Goal: Task Accomplishment & Management: Complete application form

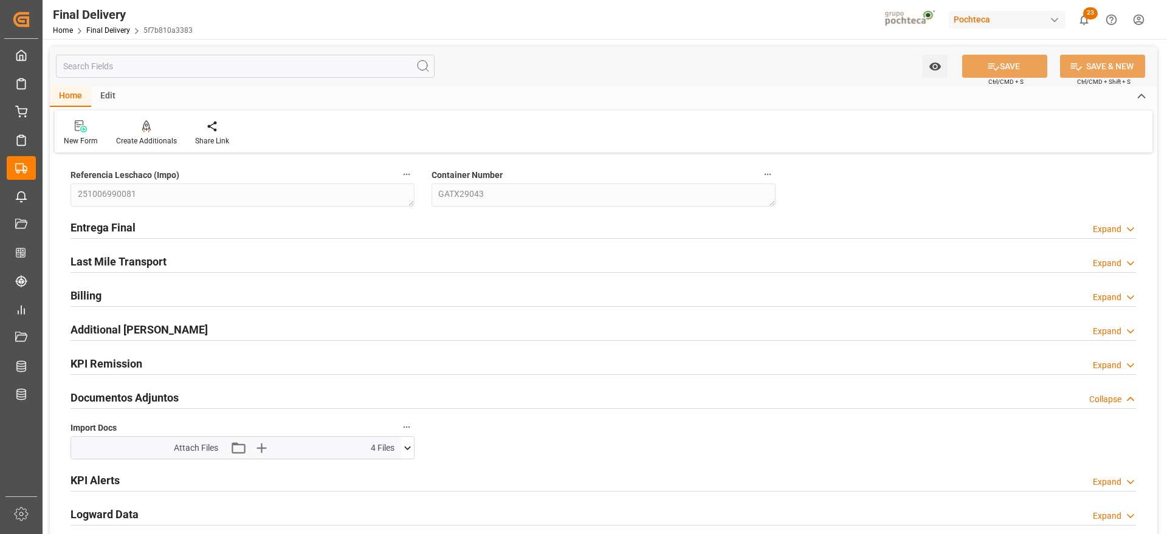
scroll to position [380, 0]
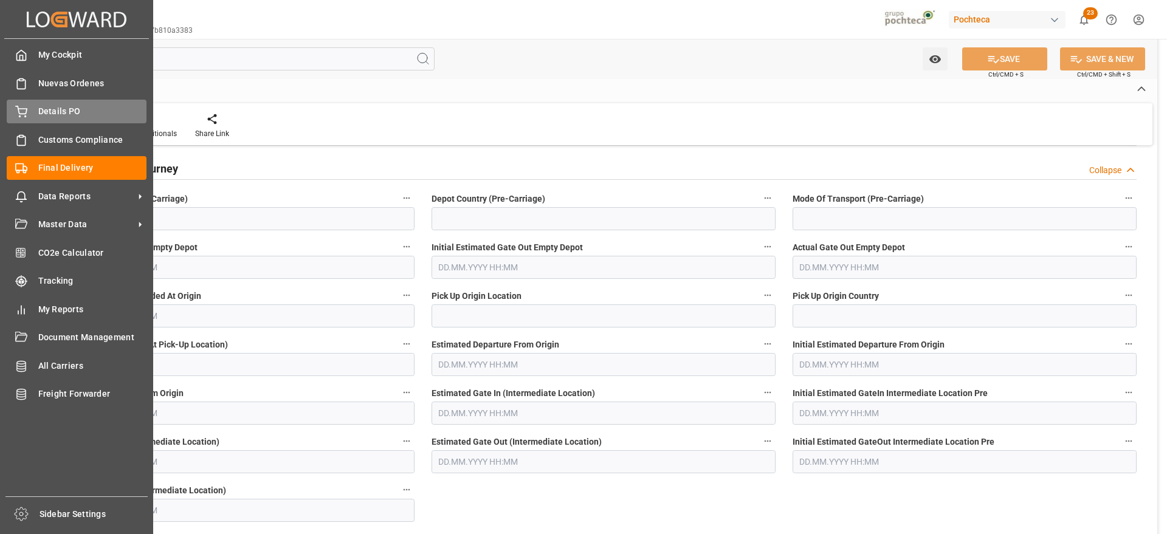
click at [37, 109] on div "Details PO Details PO" at bounding box center [77, 112] width 140 height 24
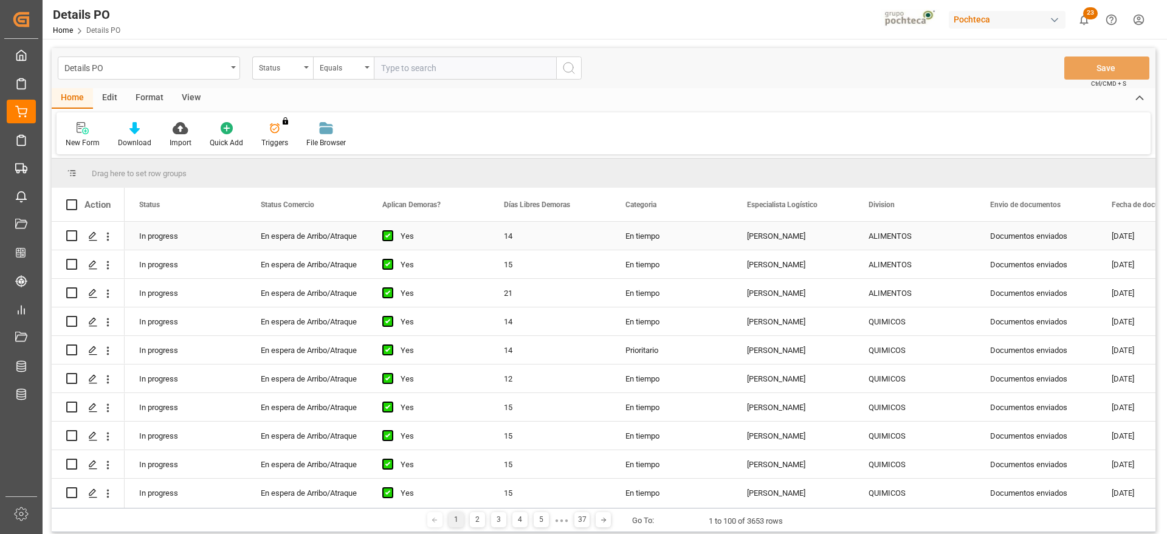
click at [787, 231] on div "[PERSON_NAME]" at bounding box center [794, 236] width 122 height 28
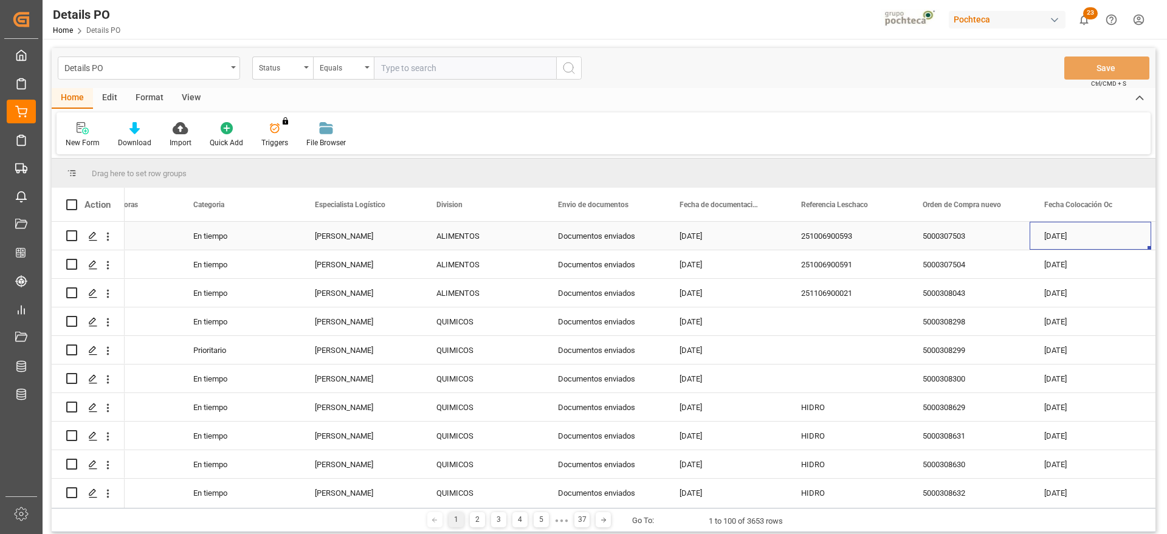
scroll to position [0, 554]
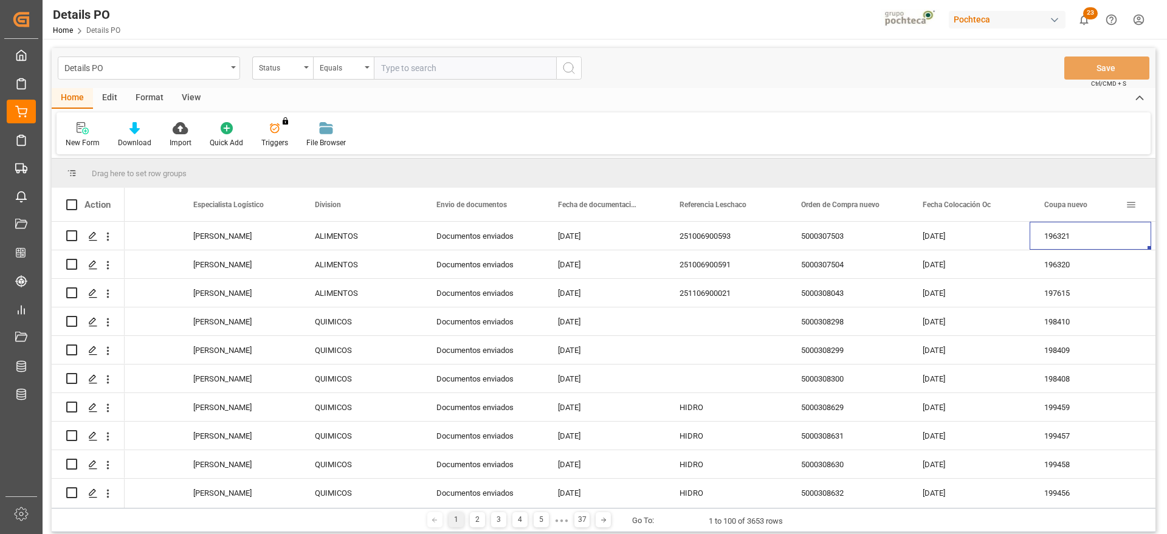
click at [1133, 208] on span at bounding box center [1131, 204] width 11 height 11
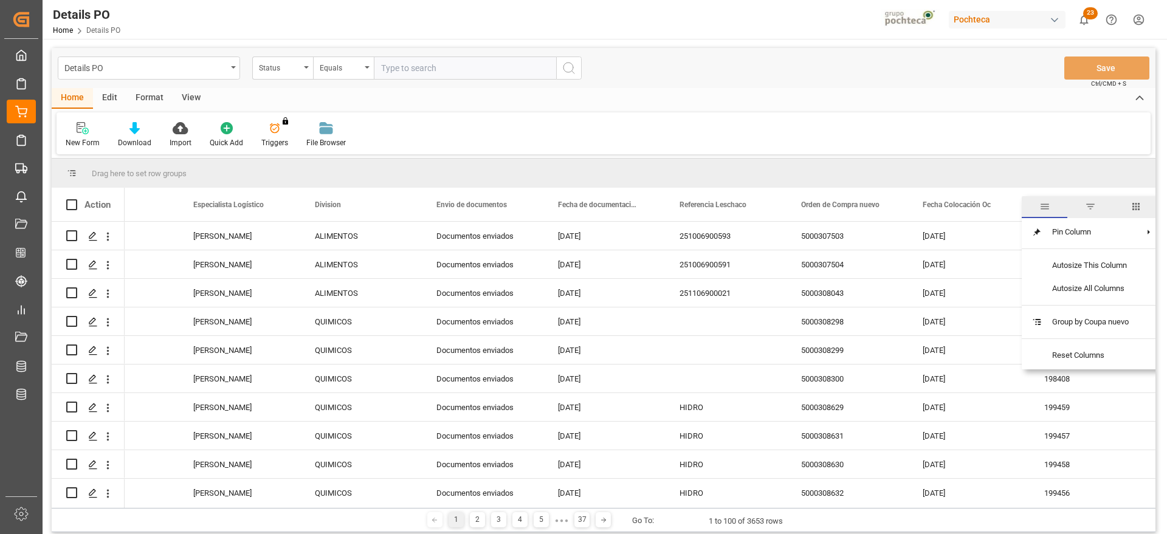
drag, startPoint x: 1098, startPoint y: 204, endPoint x: 1125, endPoint y: 139, distance: 70.7
click at [1125, 139] on div "New Form Download Import Quick Add Triggers You do not have permission for Trig…" at bounding box center [604, 133] width 1094 height 42
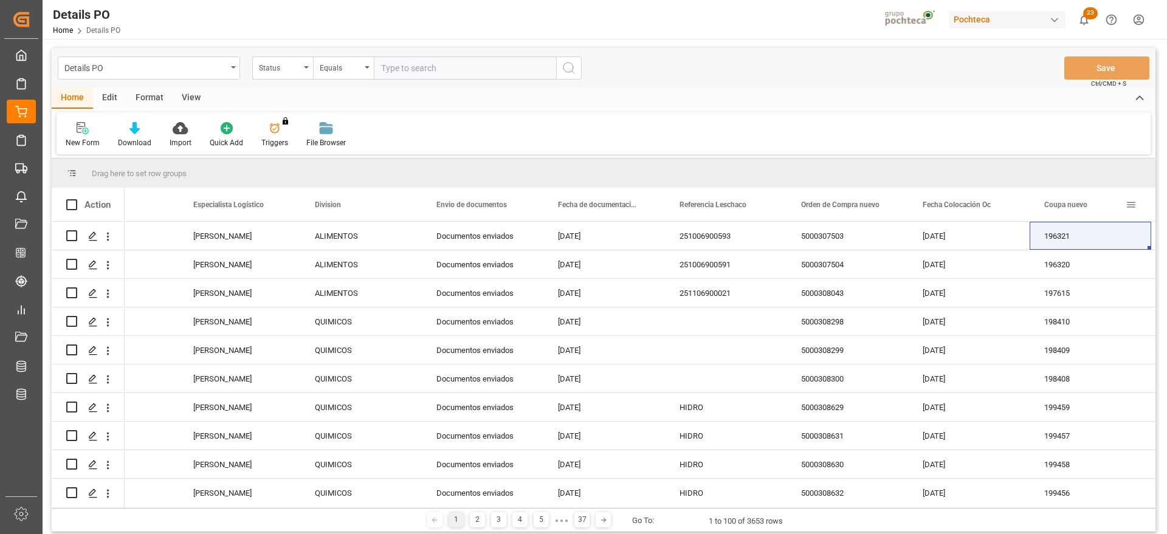
click at [1137, 206] on div "Coupa nuevo" at bounding box center [1091, 204] width 122 height 33
click at [1131, 206] on span at bounding box center [1131, 204] width 11 height 11
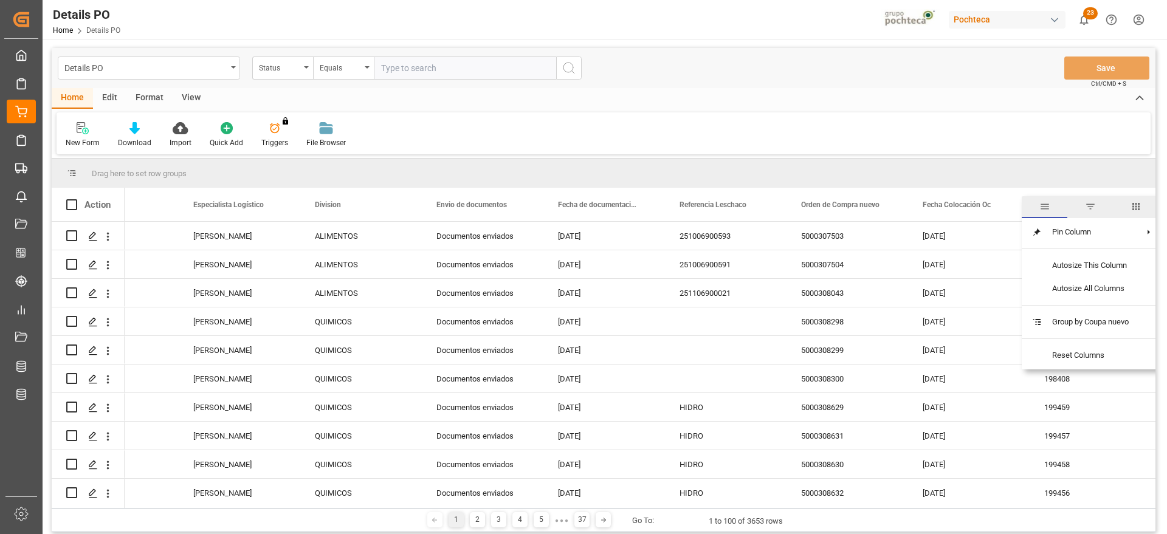
click at [1092, 206] on span "filter" at bounding box center [1090, 206] width 11 height 11
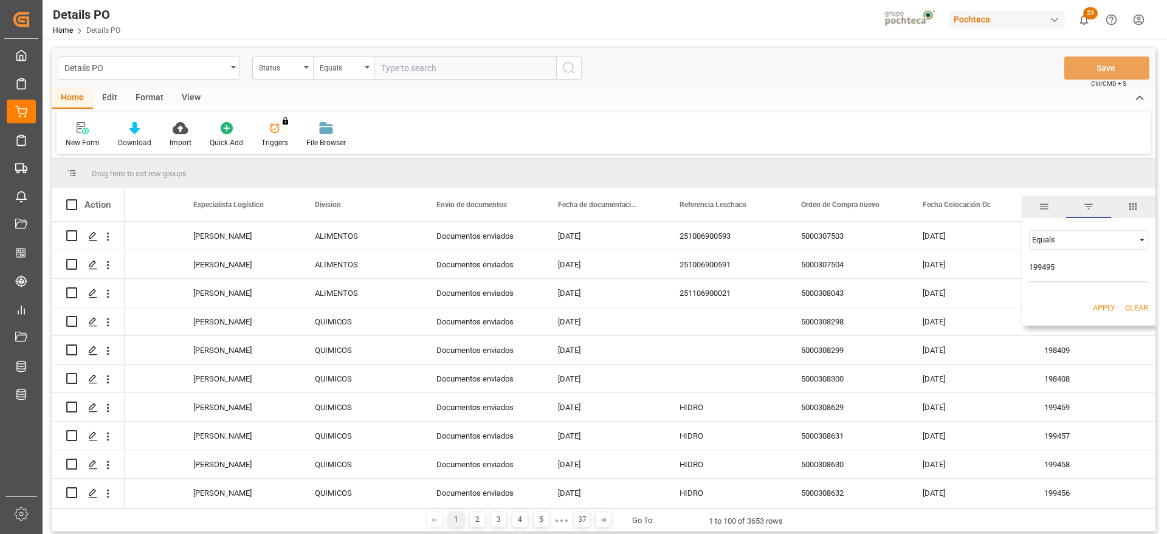
type input "199495"
click at [1101, 313] on button "Apply" at bounding box center [1104, 308] width 22 height 12
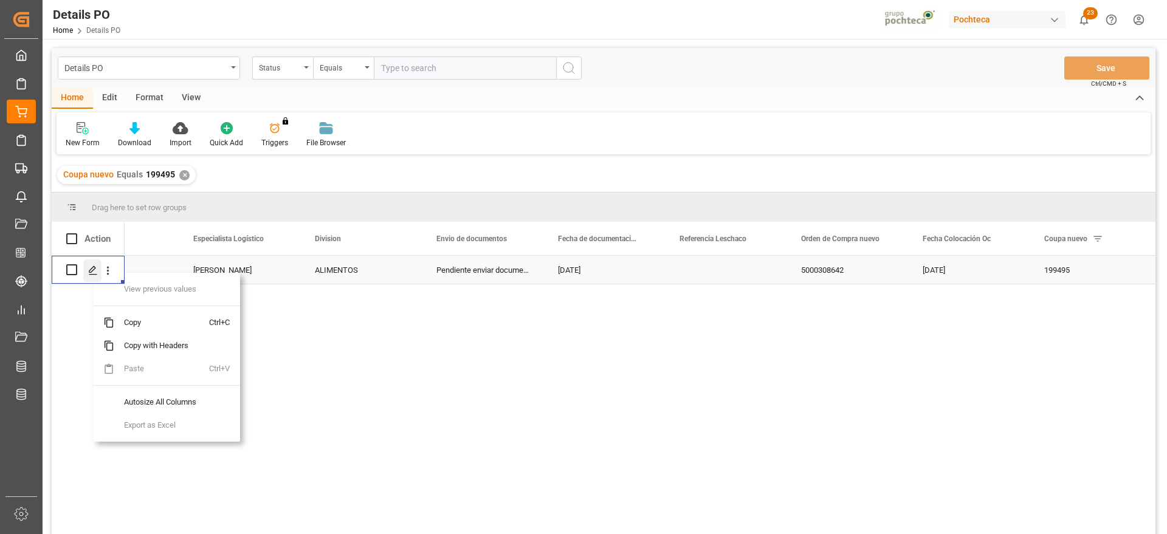
click at [93, 272] on icon "Press SPACE to select this row." at bounding box center [93, 271] width 10 height 10
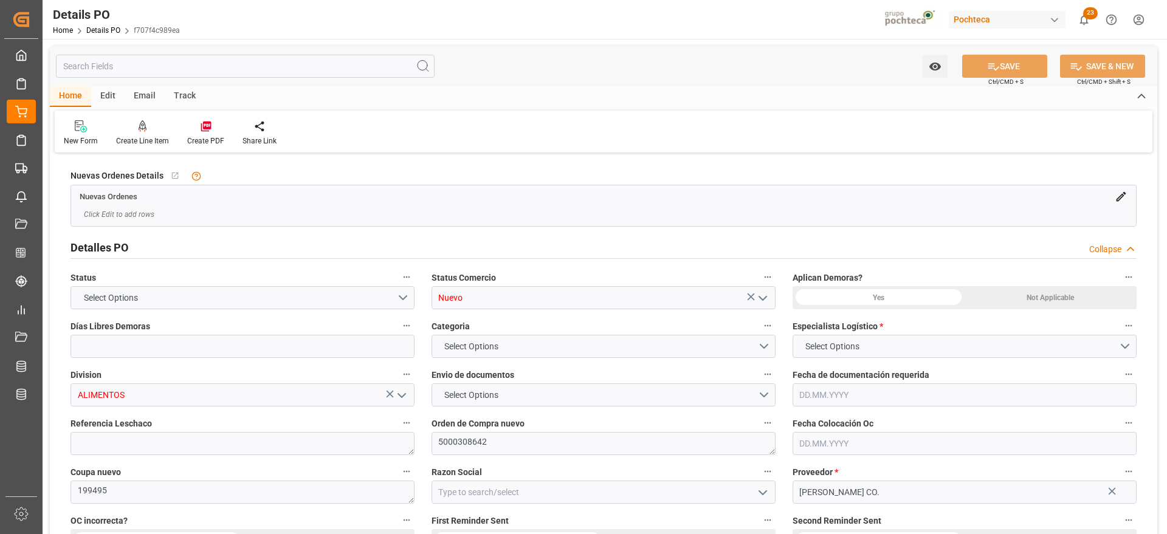
type input "0"
type input "[DATE]"
drag, startPoint x: 493, startPoint y: 439, endPoint x: 424, endPoint y: 441, distance: 69.3
click at [424, 441] on div "Orden de Compra nuevo 5000308642" at bounding box center [603, 435] width 361 height 49
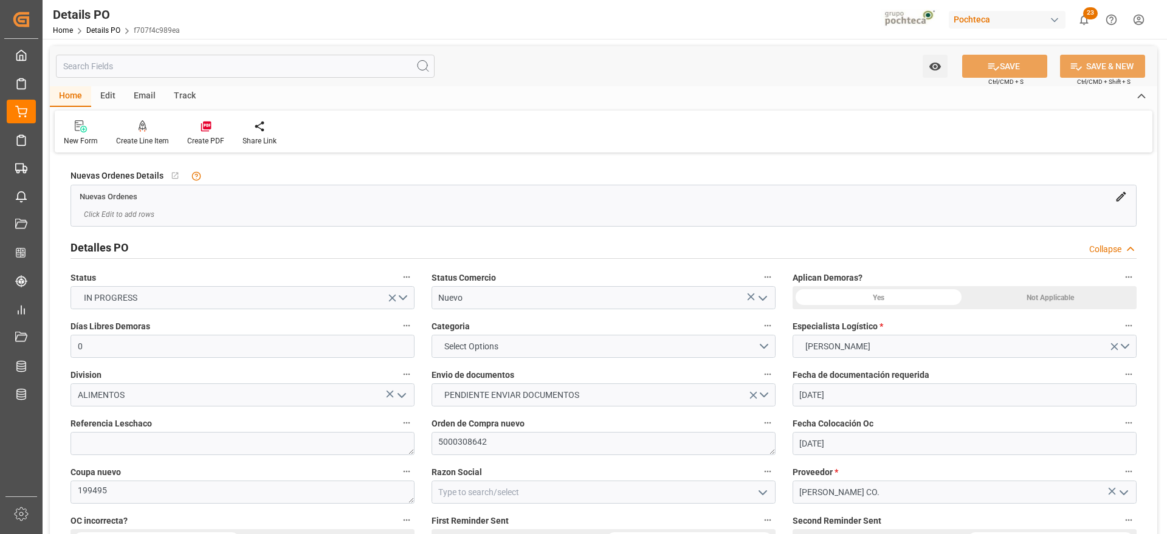
click at [767, 297] on icon "open menu" at bounding box center [763, 298] width 15 height 15
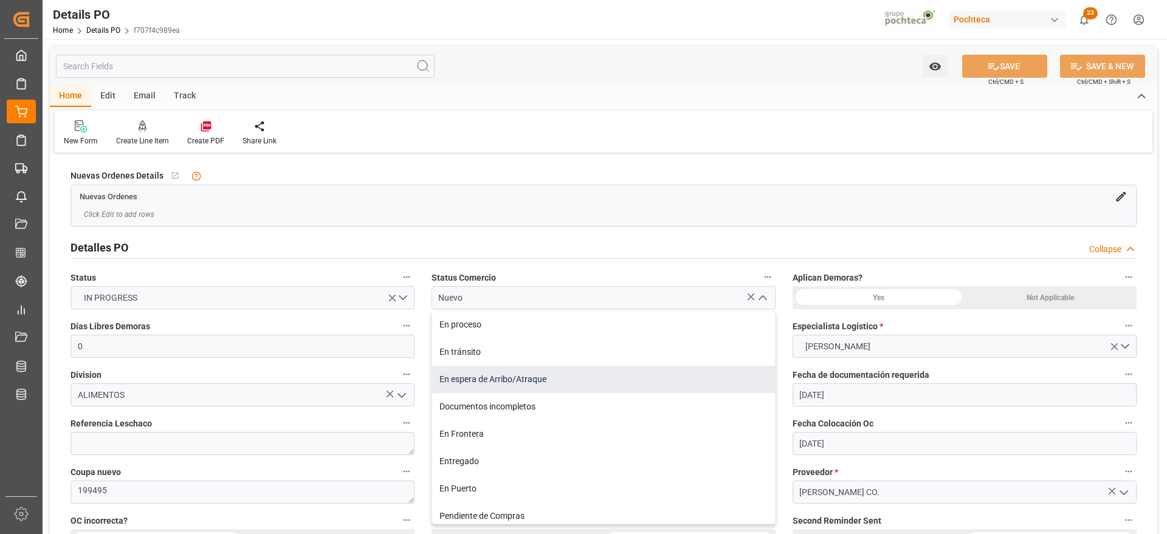
click at [583, 381] on div "En espera de Arribo/Atraque" at bounding box center [603, 379] width 343 height 27
type input "En espera de Arribo/Atraque"
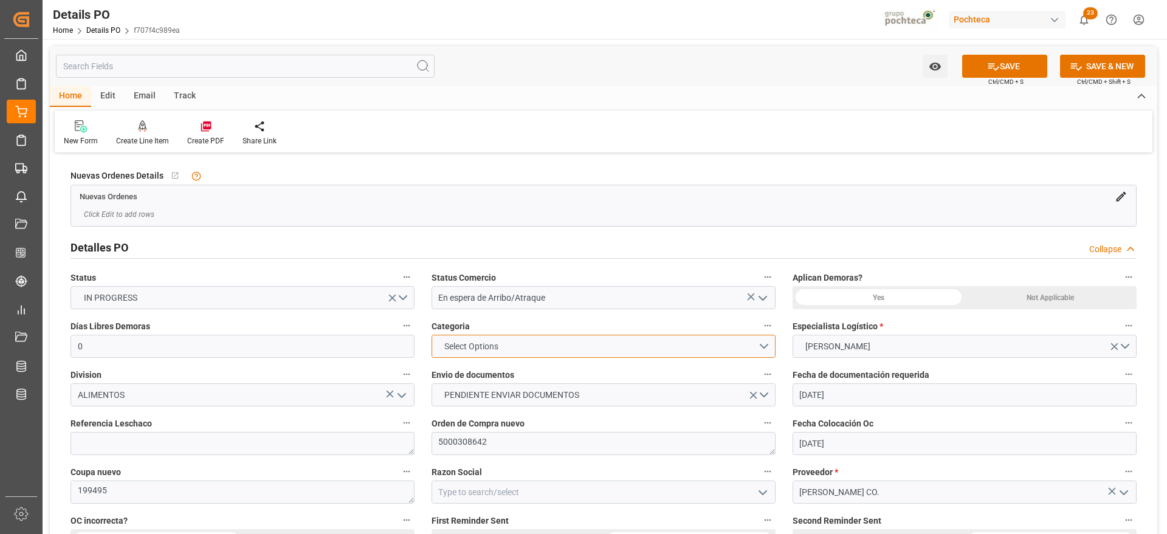
click at [764, 348] on button "Select Options" at bounding box center [604, 346] width 344 height 23
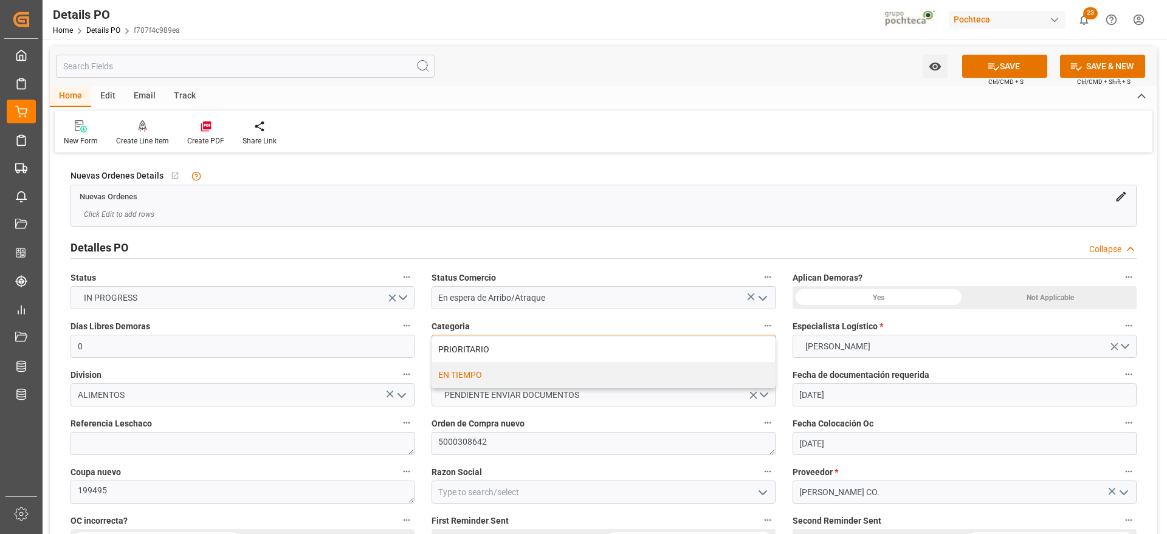
click at [576, 378] on div "EN TIEMPO" at bounding box center [603, 375] width 343 height 26
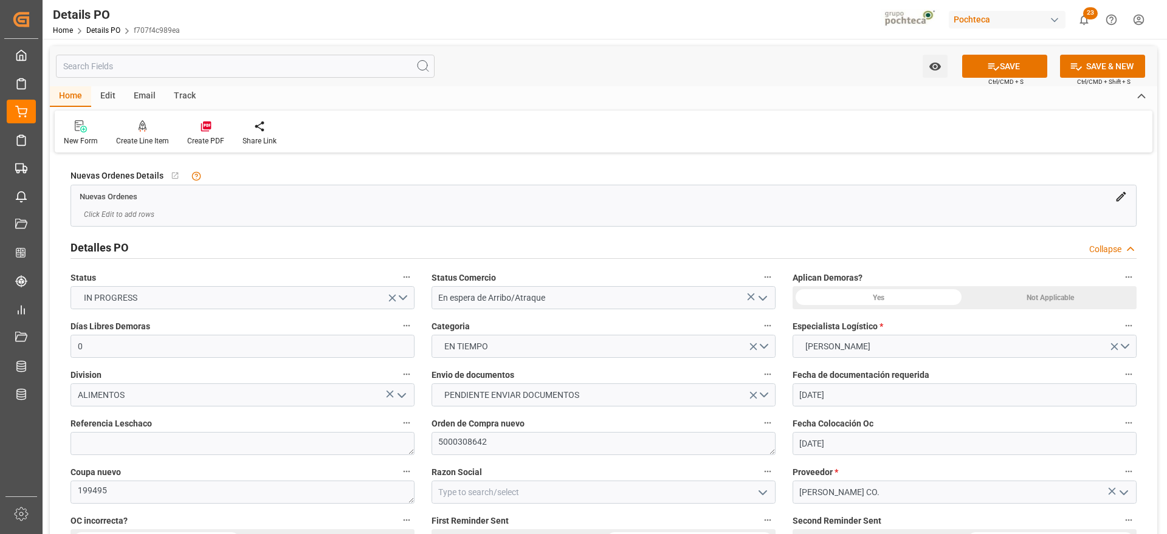
click at [766, 492] on polyline "open menu" at bounding box center [762, 493] width 7 height 4
drag, startPoint x: 491, startPoint y: 513, endPoint x: 455, endPoint y: 519, distance: 35.8
click at [455, 519] on div "Materias Primas" at bounding box center [603, 519] width 343 height 27
type input "Materias Primas"
drag, startPoint x: 1029, startPoint y: 293, endPoint x: 1083, endPoint y: 294, distance: 54.1
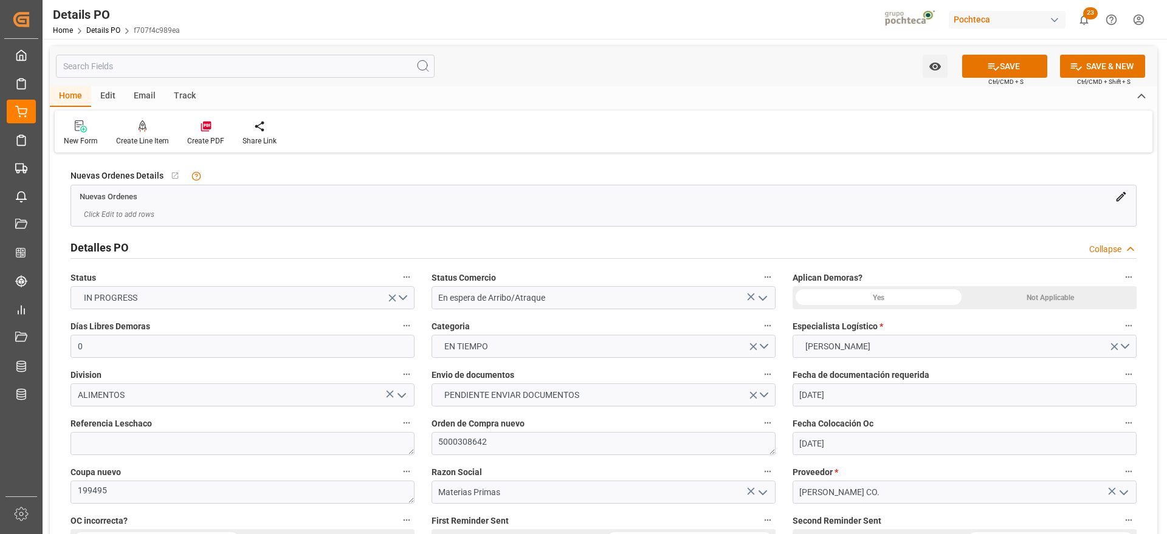
click at [1083, 294] on div "Not Applicable" at bounding box center [1051, 297] width 172 height 23
click at [987, 62] on icon at bounding box center [993, 66] width 13 height 13
